Goal: Navigation & Orientation: Find specific page/section

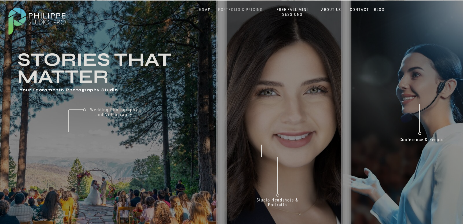
click at [256, 9] on nav "PORTFOLIO & PRICING" at bounding box center [240, 9] width 49 height 5
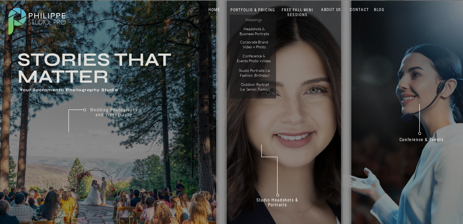
click at [256, 19] on p "Weddings" at bounding box center [253, 20] width 30 height 6
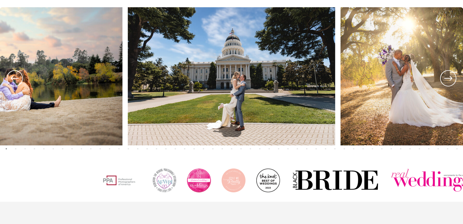
scroll to position [234, 0]
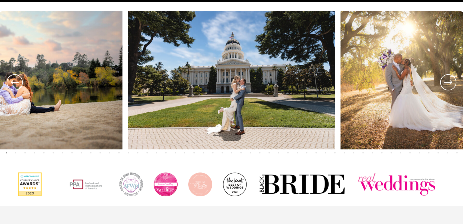
click at [450, 81] on icon at bounding box center [448, 82] width 8 height 5
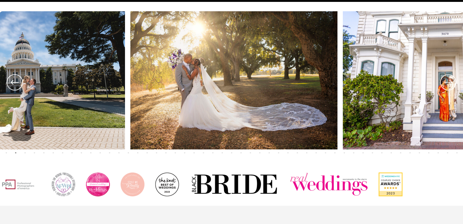
click at [449, 84] on icon at bounding box center [447, 82] width 19 height 20
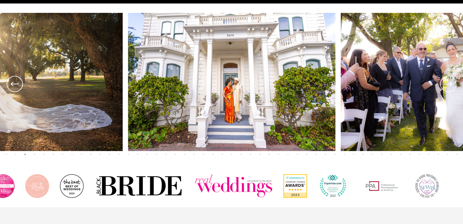
click at [449, 84] on icon at bounding box center [447, 84] width 19 height 20
